Goal: Task Accomplishment & Management: Use online tool/utility

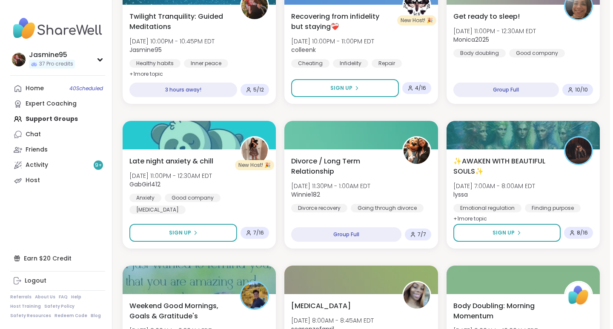
scroll to position [757, 0]
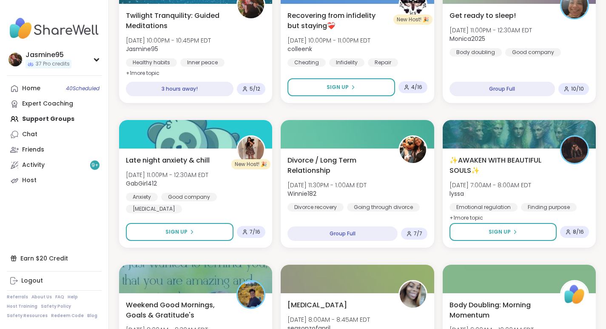
click at [243, 62] on div "Healthy habits Inner peace Meditation" at bounding box center [196, 68] width 140 height 20
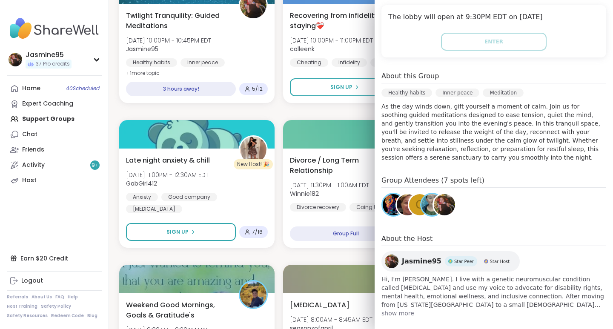
scroll to position [199, 0]
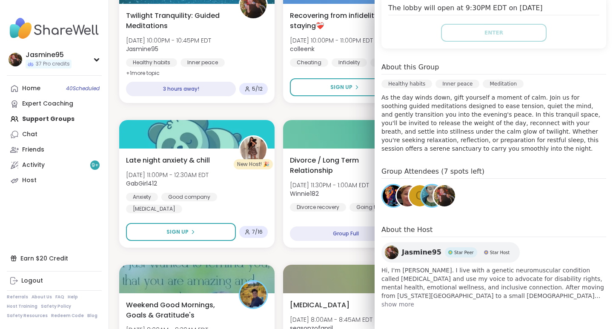
click at [36, 182] on link "Host" at bounding box center [54, 180] width 95 height 15
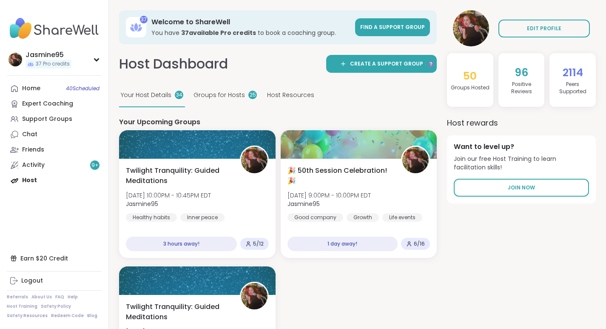
click at [416, 238] on div "1 day away! 6 / 16" at bounding box center [359, 244] width 143 height 14
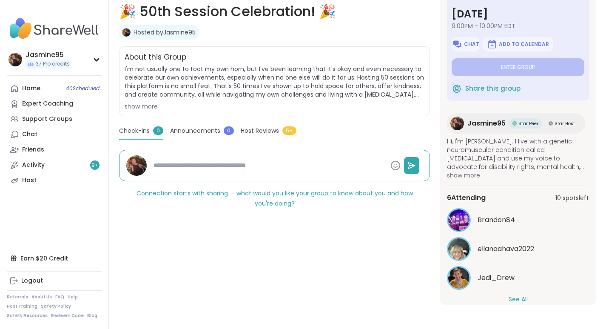
scroll to position [35, 0]
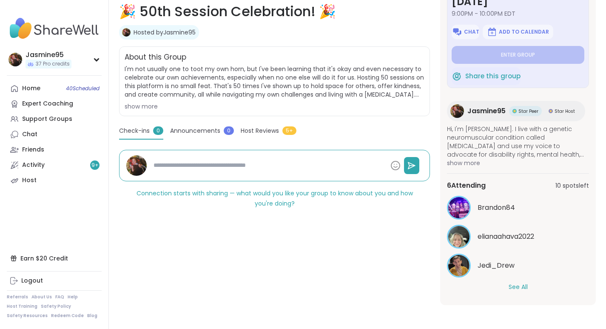
click at [516, 286] on button "See All" at bounding box center [518, 287] width 19 height 9
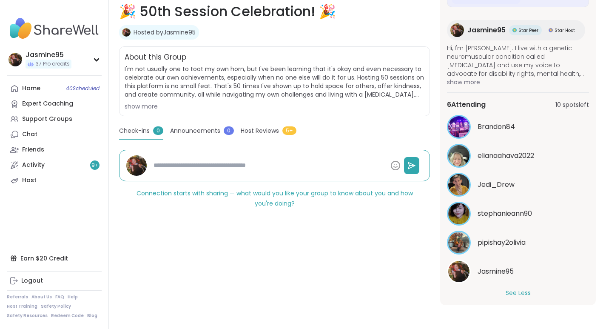
scroll to position [122, 0]
